Goal: Information Seeking & Learning: Learn about a topic

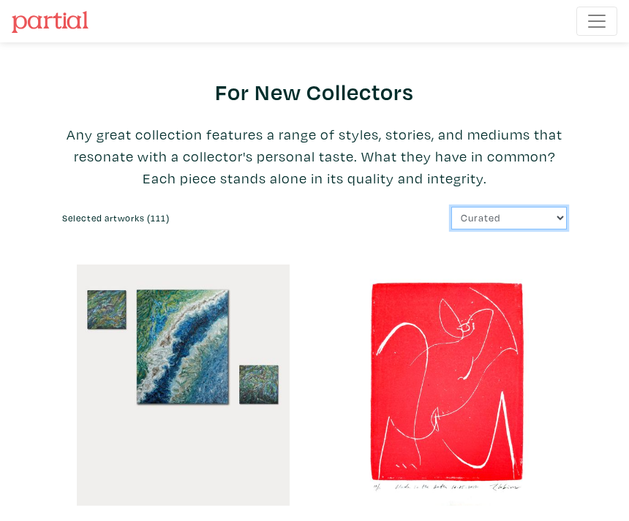
click at [495, 227] on select "Curated Newest Random Price: Low to High Price: High to Low" at bounding box center [509, 218] width 116 height 23
click at [589, 24] on span "Toggle navigation" at bounding box center [597, 21] width 22 height 22
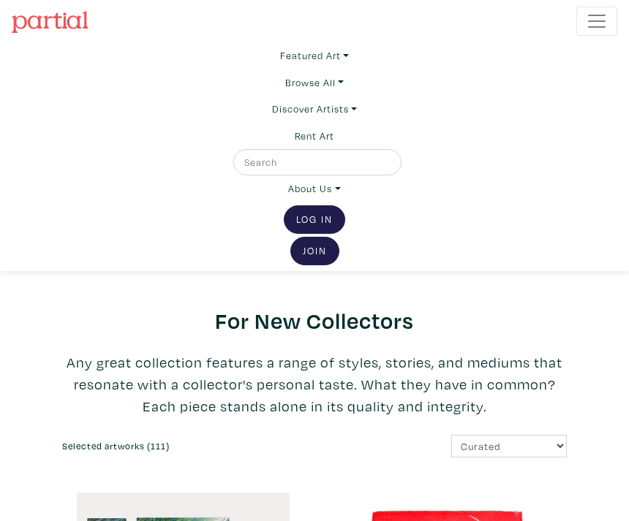
click at [272, 118] on link "Discover Artists" at bounding box center [314, 109] width 85 height 26
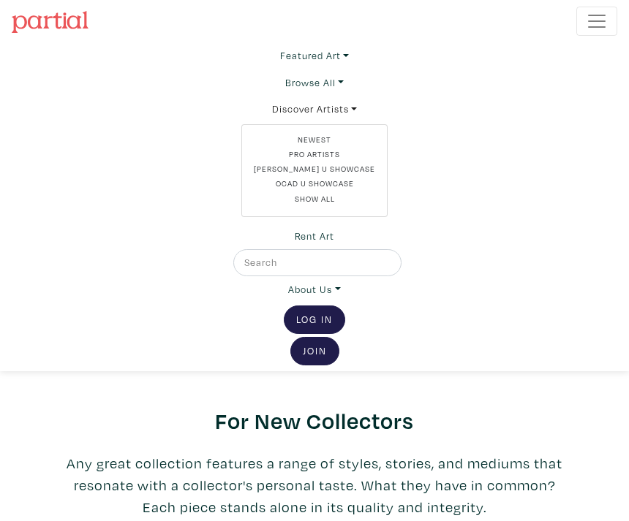
click at [290, 186] on link "OCAD U Showcase" at bounding box center [314, 184] width 121 height 12
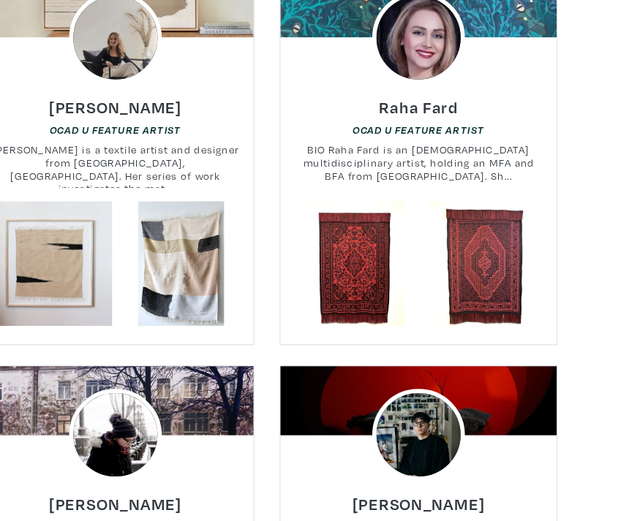
scroll to position [7832, 0]
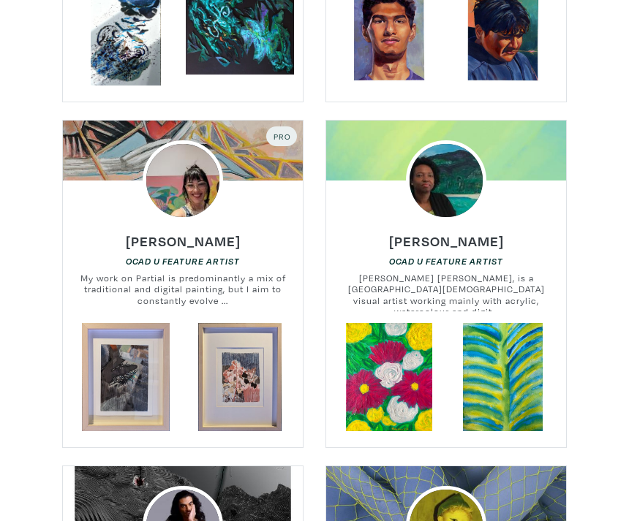
scroll to position [7001, 0]
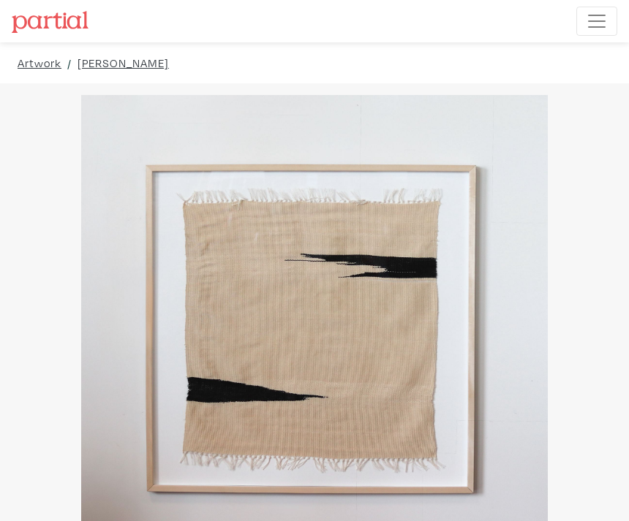
click at [110, 71] on link "[PERSON_NAME]" at bounding box center [123, 63] width 91 height 18
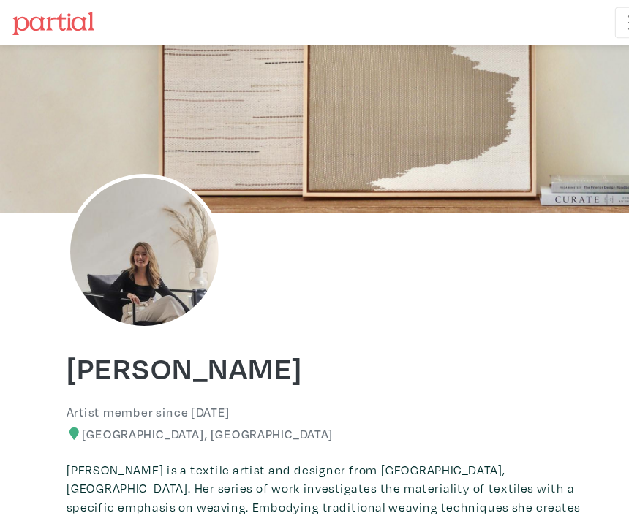
click at [118, 222] on img at bounding box center [135, 236] width 146 height 146
